Goal: Navigation & Orientation: Find specific page/section

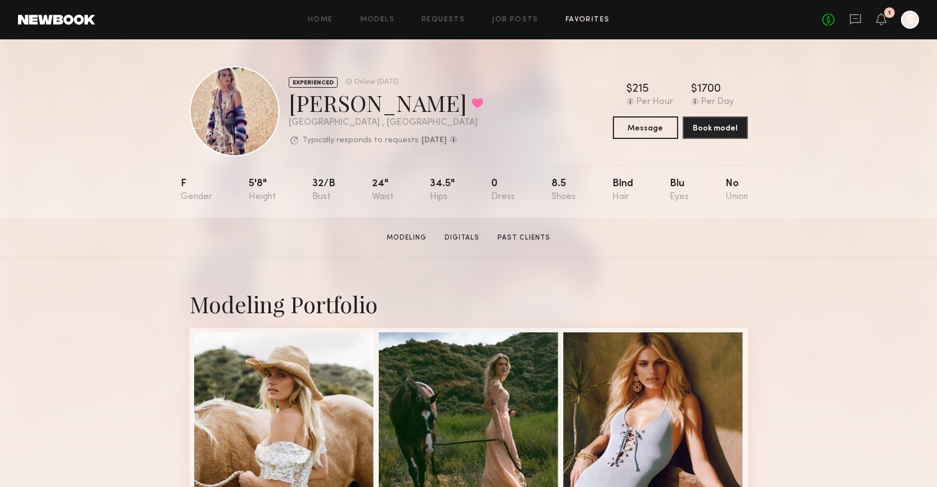
click at [591, 22] on link "Favorites" at bounding box center [587, 19] width 44 height 7
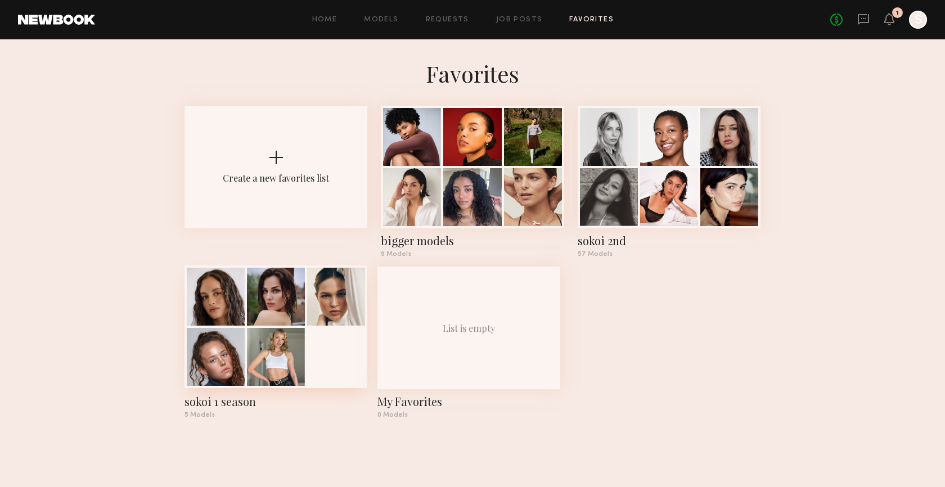
click at [273, 360] on div at bounding box center [276, 357] width 58 height 58
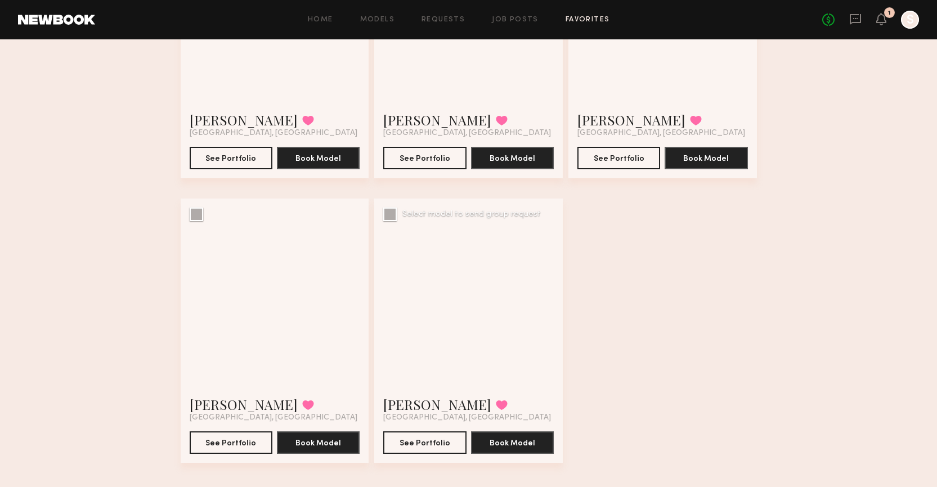
scroll to position [228, 0]
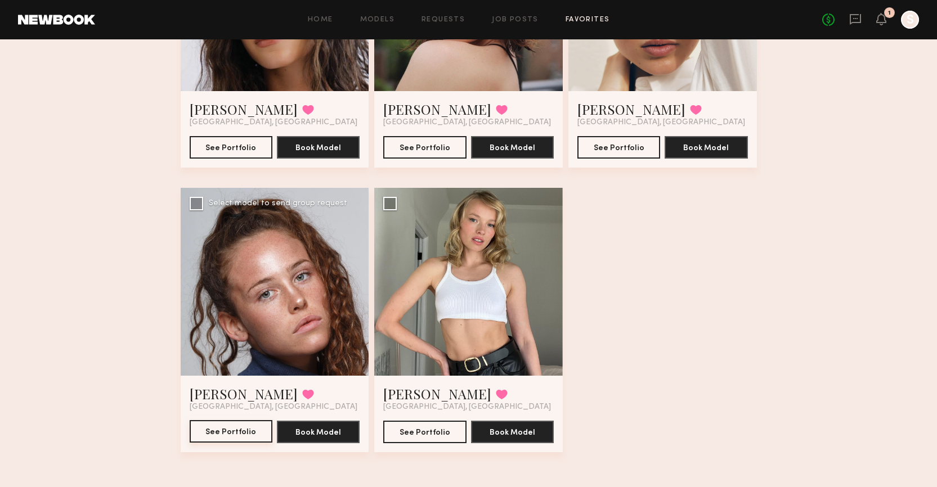
click at [217, 430] on button "See Portfolio" at bounding box center [231, 431] width 83 height 23
